Goal: Check status: Check status

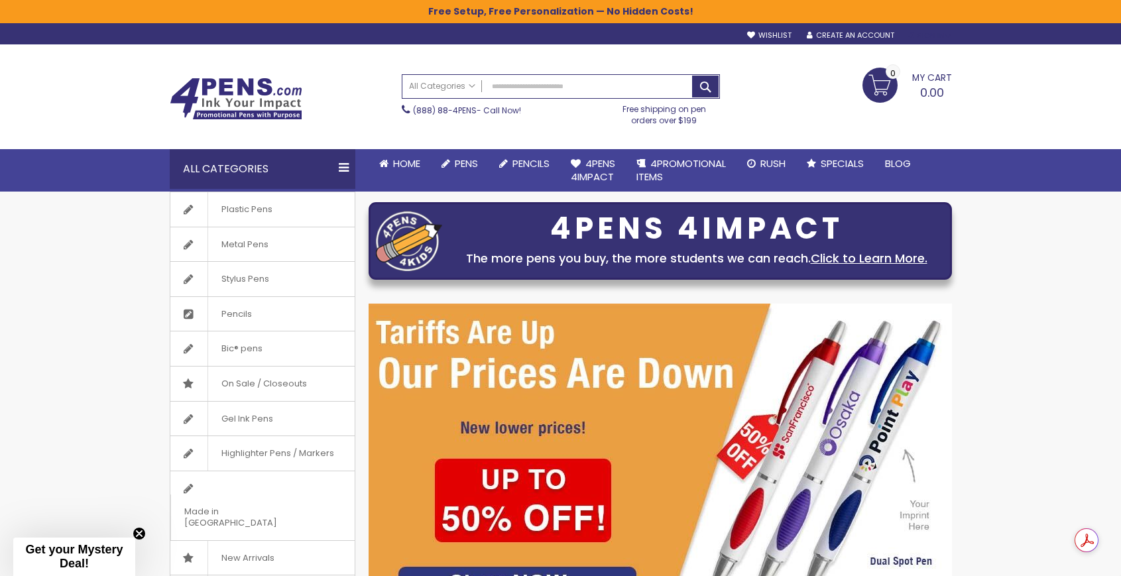
type input "**********"
click at [931, 32] on div "Sign In" at bounding box center [929, 36] width 44 height 10
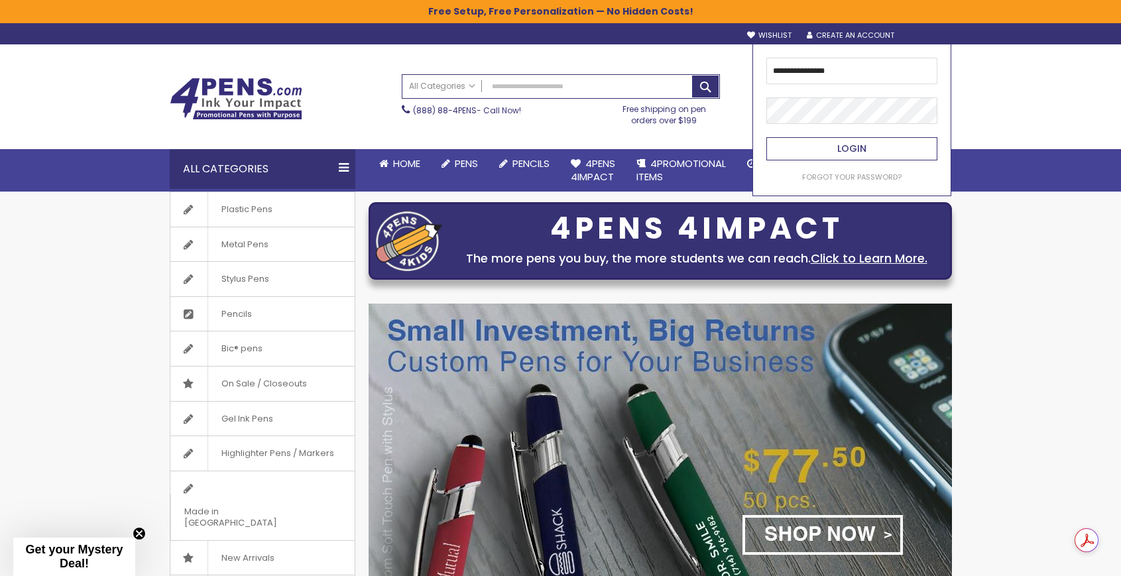
click at [852, 149] on span "Login" at bounding box center [851, 148] width 29 height 13
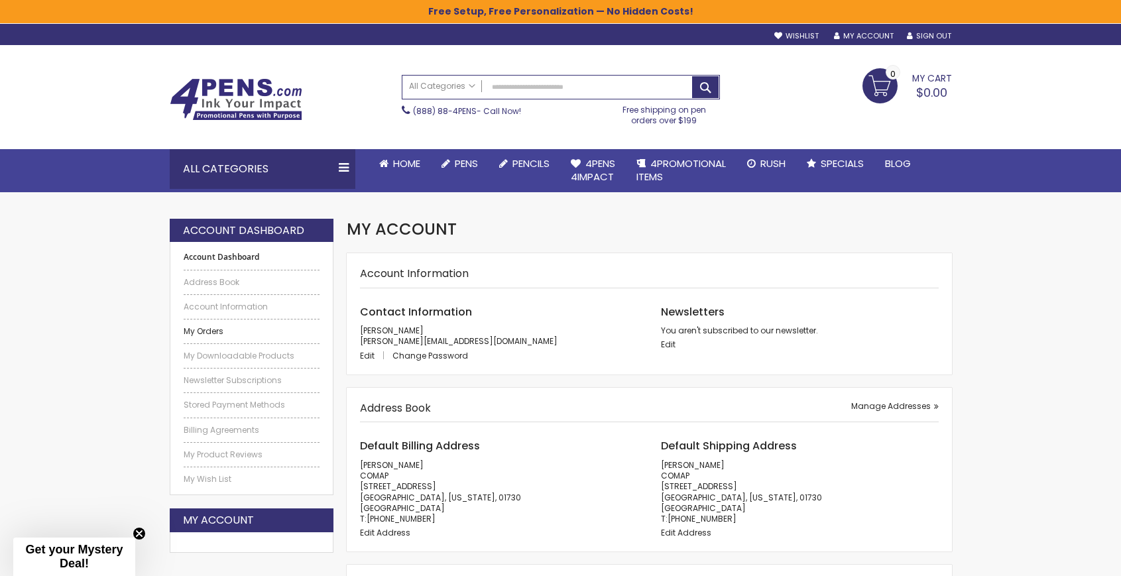
click at [205, 329] on link "My Orders" at bounding box center [252, 331] width 137 height 11
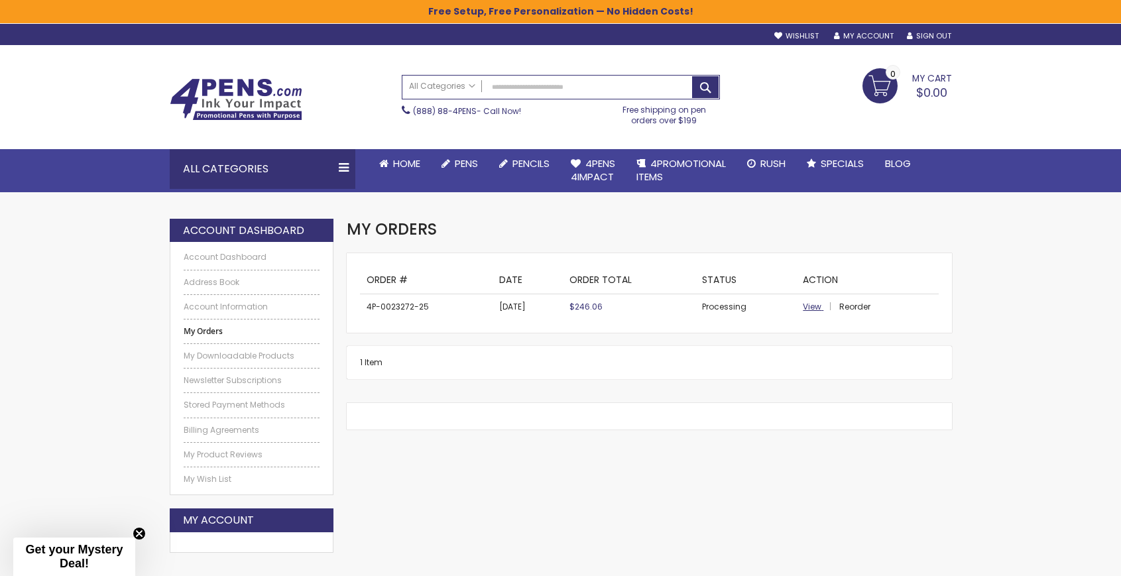
click at [805, 306] on span "View" at bounding box center [812, 306] width 19 height 11
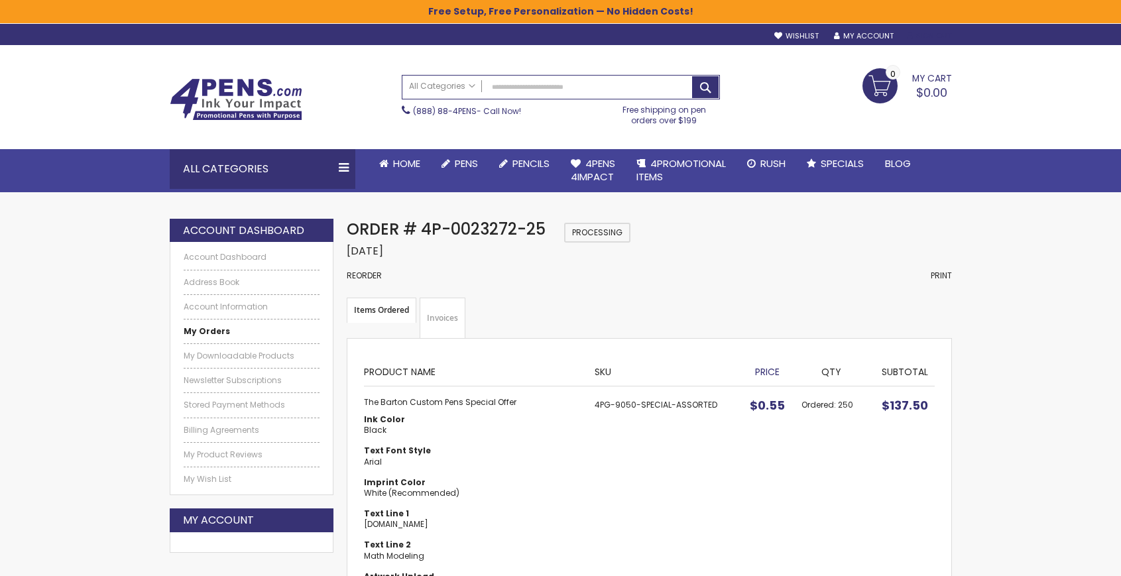
click at [934, 34] on link "Sign Out" at bounding box center [929, 36] width 44 height 10
